Goal: Transaction & Acquisition: Subscribe to service/newsletter

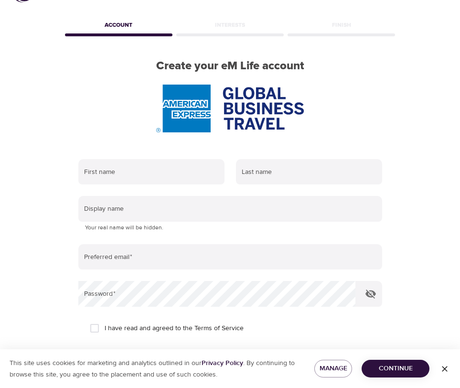
scroll to position [48, 0]
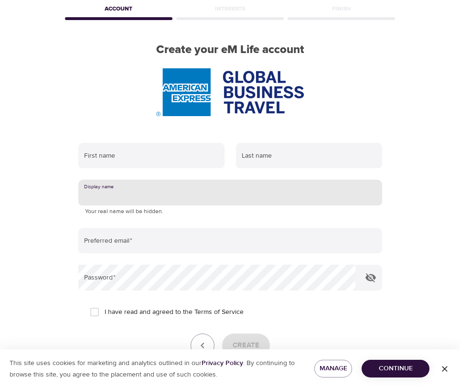
click at [165, 188] on input "text" at bounding box center [230, 193] width 304 height 26
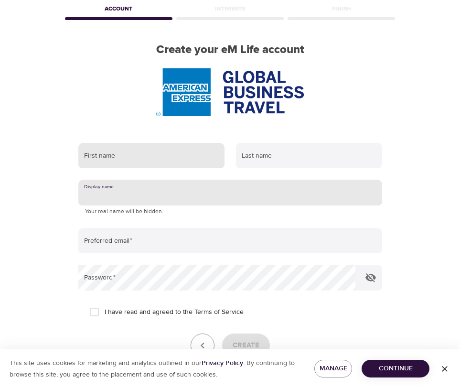
click at [147, 156] on input "text" at bounding box center [151, 156] width 146 height 26
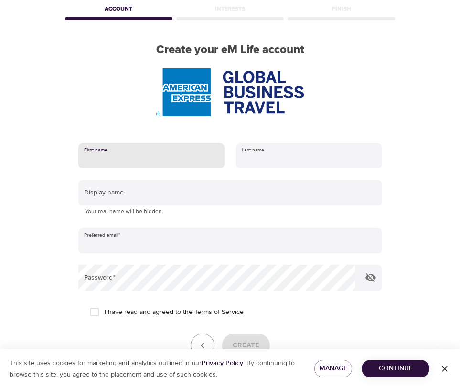
type input "[PERSON_NAME]"
type input "marin"
type input "[PERSON_NAME][EMAIL_ADDRESS][PERSON_NAME][DOMAIN_NAME]"
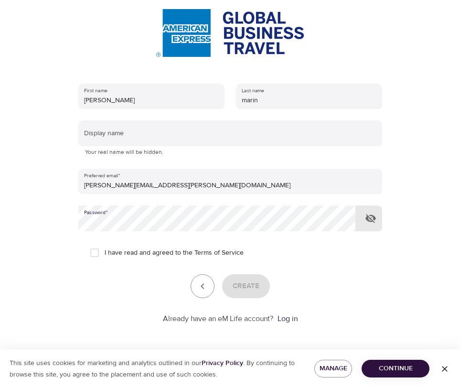
scroll to position [108, 0]
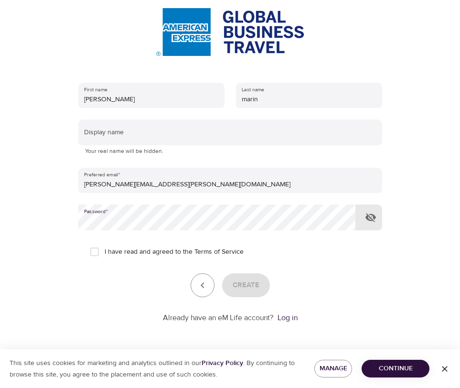
click at [370, 218] on icon "button" at bounding box center [371, 217] width 11 height 9
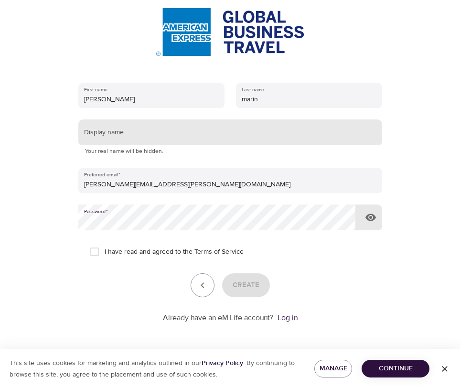
click at [139, 133] on input "text" at bounding box center [230, 133] width 304 height 26
click at [116, 140] on input "text" at bounding box center [230, 133] width 304 height 26
type input "Chocolate"
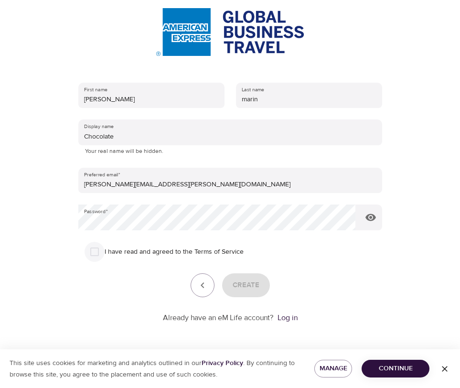
click at [94, 255] on input "I have read and agreed to the Terms of Service" at bounding box center [95, 252] width 20 height 20
checkbox input "true"
click at [406, 371] on span "Continue" at bounding box center [396, 369] width 53 height 12
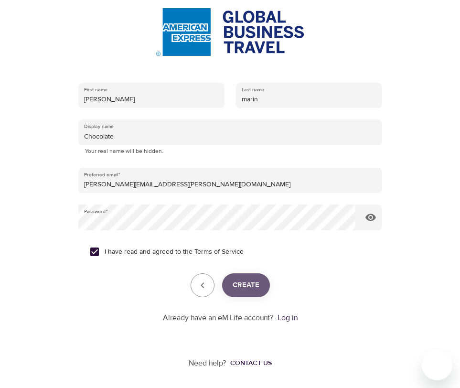
click at [254, 288] on span "Create" at bounding box center [246, 285] width 27 height 12
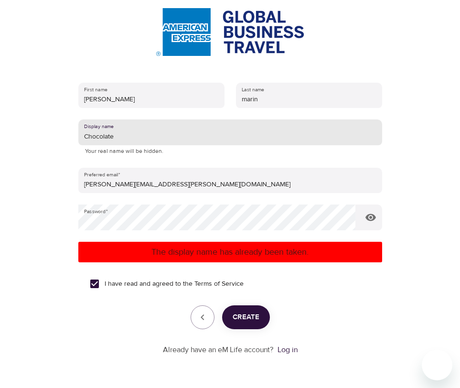
drag, startPoint x: 147, startPoint y: 144, endPoint x: 129, endPoint y: 141, distance: 18.5
click at [129, 141] on input "Chocolate" at bounding box center [230, 133] width 304 height 26
drag, startPoint x: 152, startPoint y: 132, endPoint x: 67, endPoint y: 134, distance: 84.6
click at [67, 134] on div "First name karen Last name marin Display name Chocolate Your real name will be …" at bounding box center [230, 219] width 335 height 304
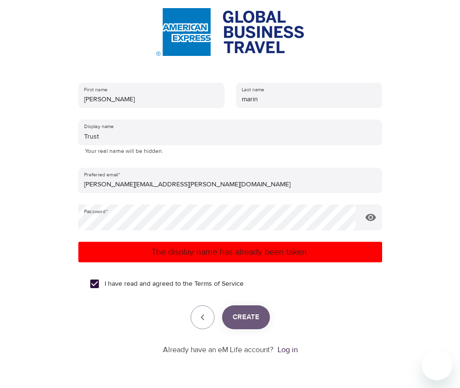
click at [253, 311] on span "Create" at bounding box center [246, 317] width 27 height 12
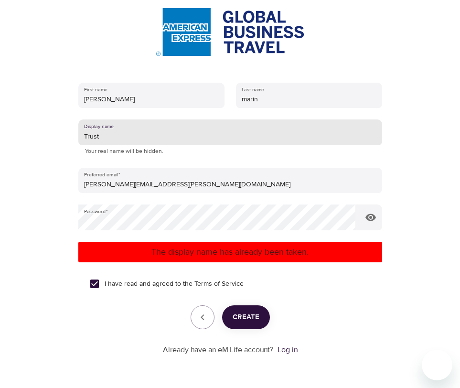
drag, startPoint x: 122, startPoint y: 138, endPoint x: 70, endPoint y: 145, distance: 53.1
click at [70, 145] on div "First name karen Last name marin Display name Trust Your real name will be hidd…" at bounding box center [230, 219] width 335 height 304
type input "Brave"
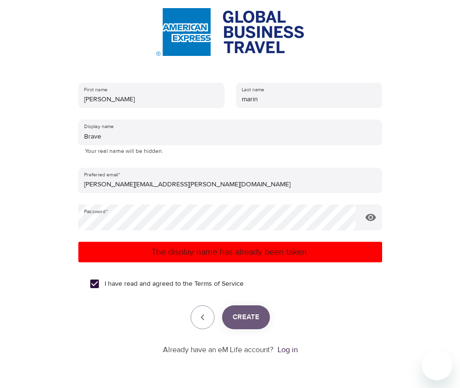
click at [239, 312] on span "Create" at bounding box center [246, 317] width 27 height 12
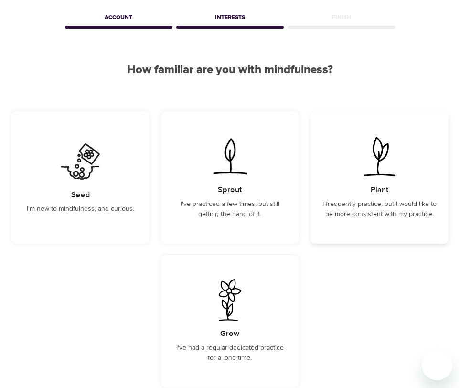
scroll to position [96, 0]
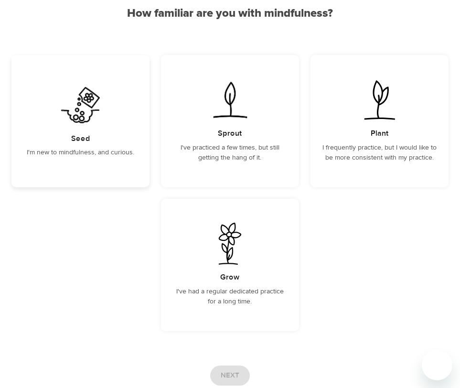
click at [79, 117] on img at bounding box center [80, 105] width 48 height 42
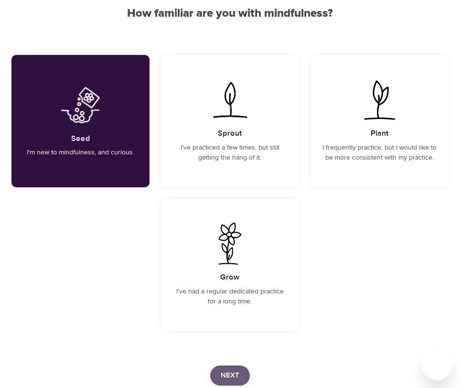
click at [223, 370] on span "Next" at bounding box center [230, 376] width 19 height 12
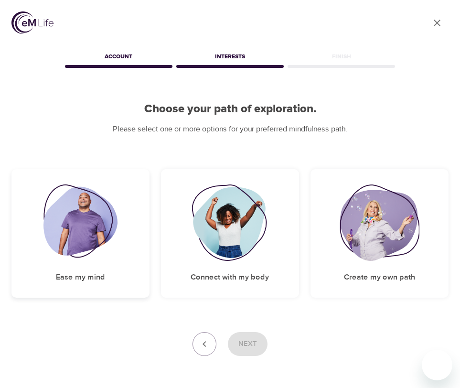
click at [65, 212] on img at bounding box center [81, 223] width 74 height 77
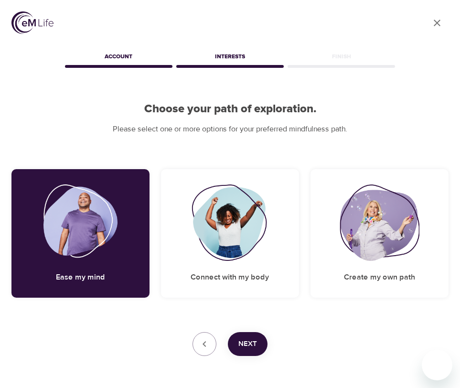
click at [245, 344] on span "Next" at bounding box center [248, 344] width 19 height 12
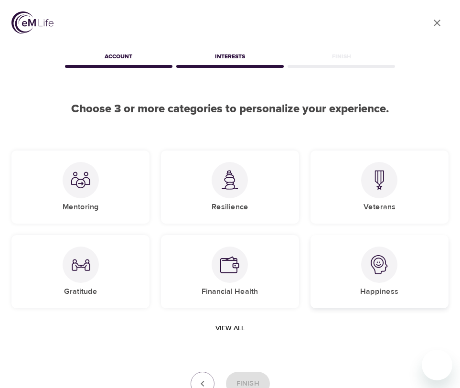
click at [371, 278] on div at bounding box center [379, 265] width 36 height 36
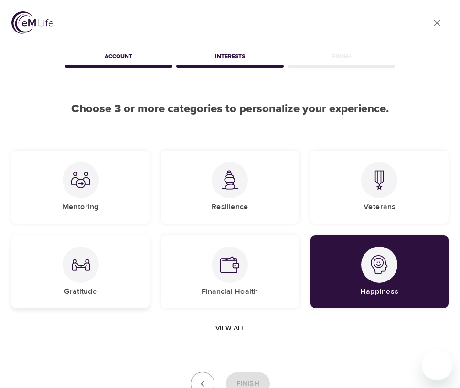
click at [75, 265] on img at bounding box center [80, 264] width 19 height 19
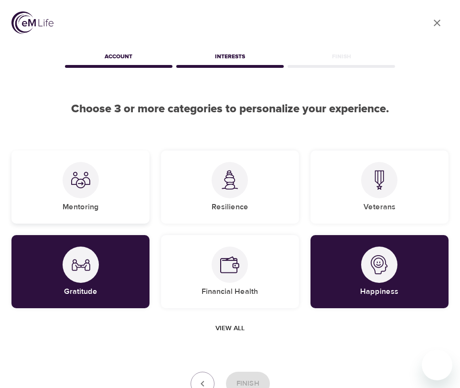
click at [72, 193] on div at bounding box center [81, 180] width 36 height 36
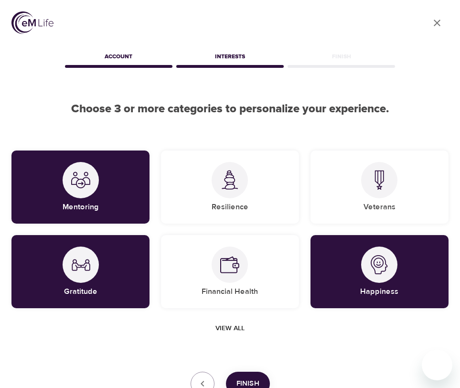
click at [245, 382] on span "Finish" at bounding box center [248, 384] width 23 height 12
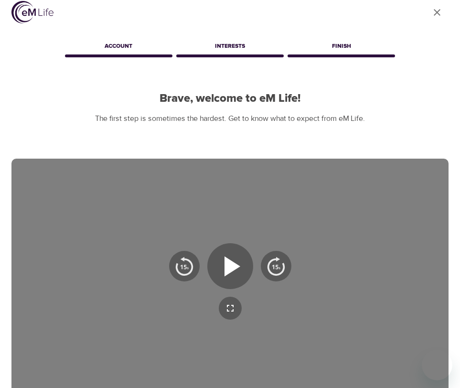
scroll to position [10, 0]
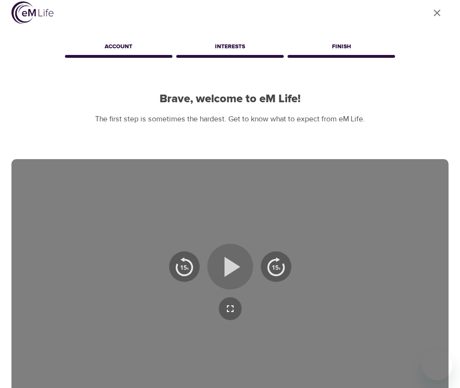
click at [228, 269] on icon "button" at bounding box center [233, 267] width 16 height 20
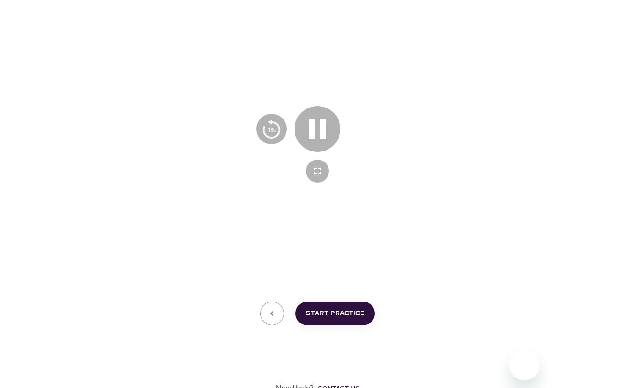
scroll to position [153, 0]
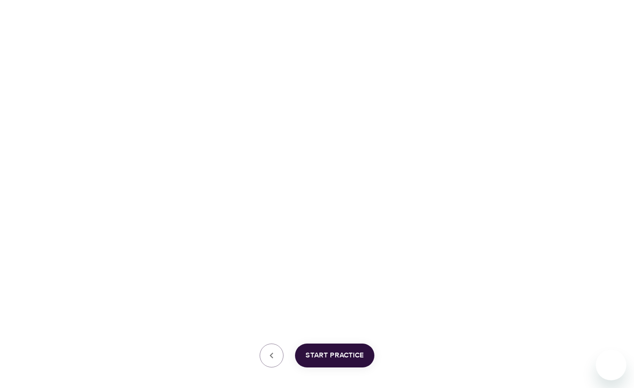
click at [326, 358] on span "Start Practice" at bounding box center [335, 356] width 58 height 12
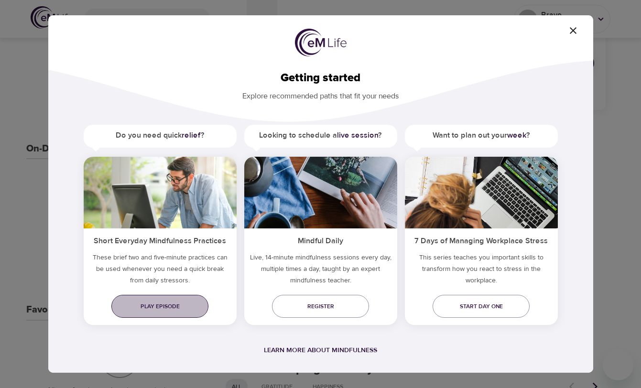
click at [143, 297] on link "Play episode" at bounding box center [159, 306] width 97 height 23
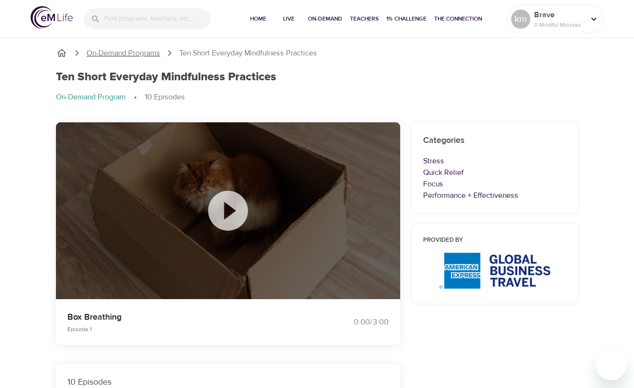
click at [103, 52] on p "On-Demand Programs" at bounding box center [124, 53] width 74 height 11
drag, startPoint x: 238, startPoint y: 366, endPoint x: 237, endPoint y: 360, distance: 6.3
click at [238, 366] on div "10 Episodes" at bounding box center [228, 382] width 344 height 36
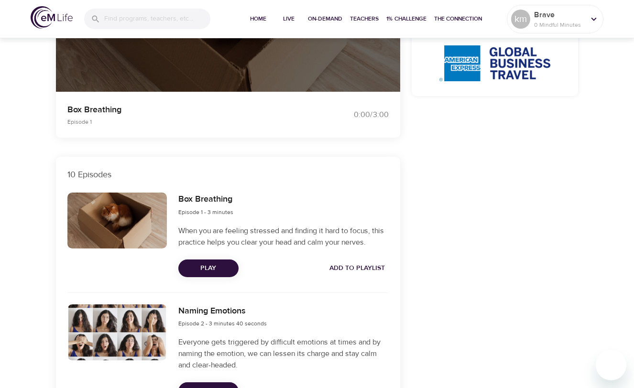
scroll to position [48, 0]
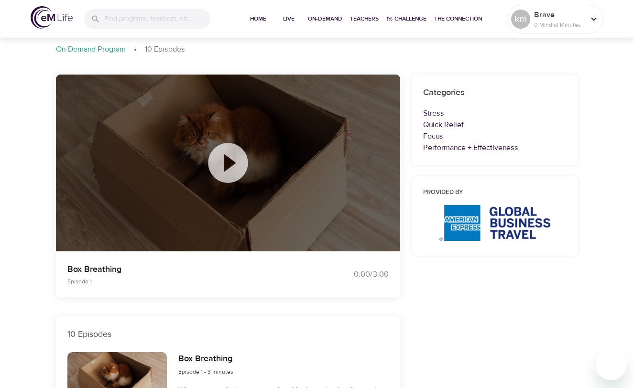
click at [220, 174] on icon at bounding box center [228, 163] width 40 height 40
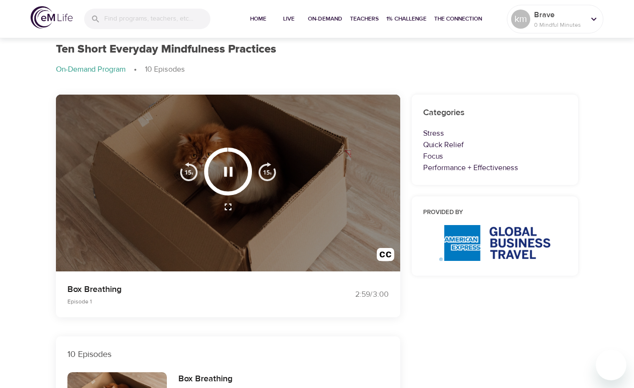
scroll to position [0, 0]
